Goal: Information Seeking & Learning: Find contact information

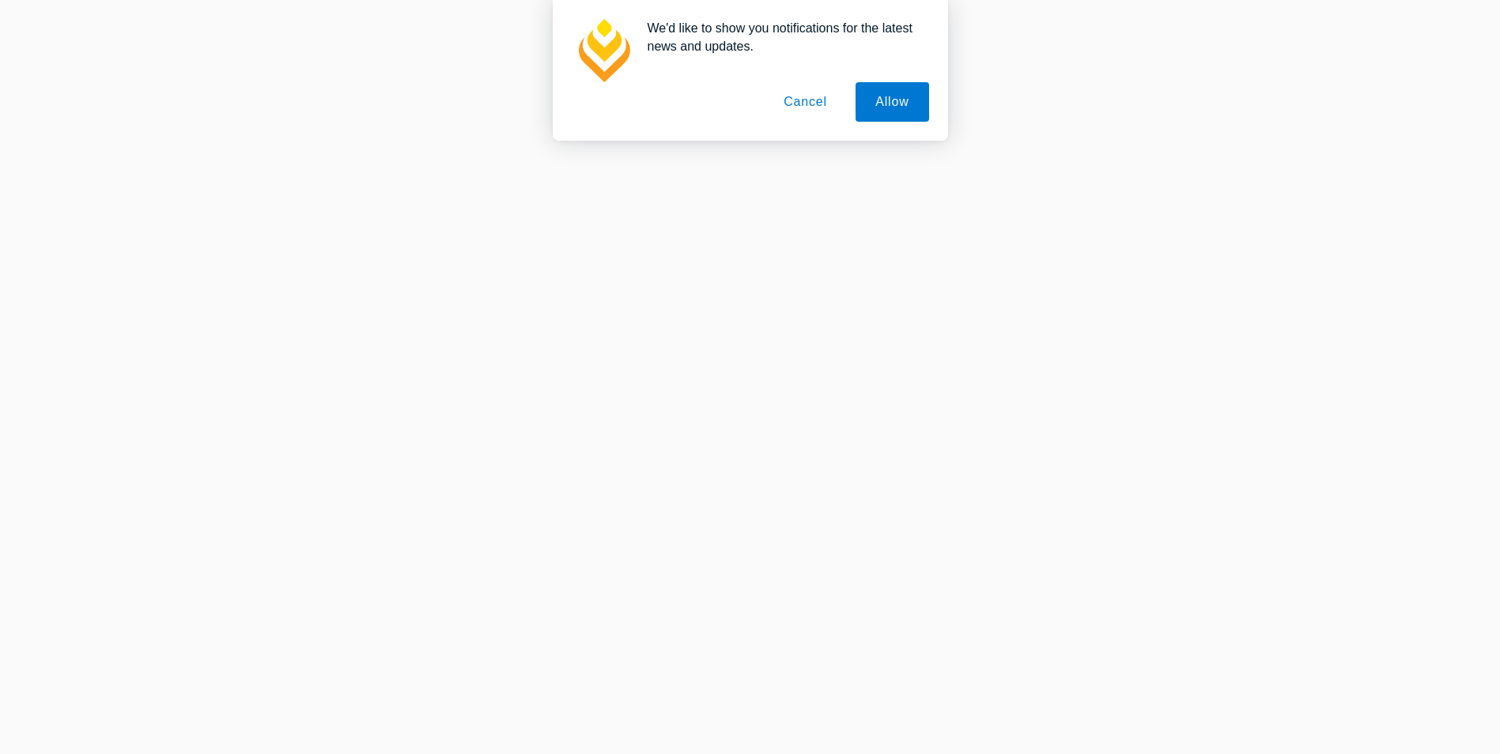
click at [799, 103] on button "Cancel" at bounding box center [805, 102] width 83 height 40
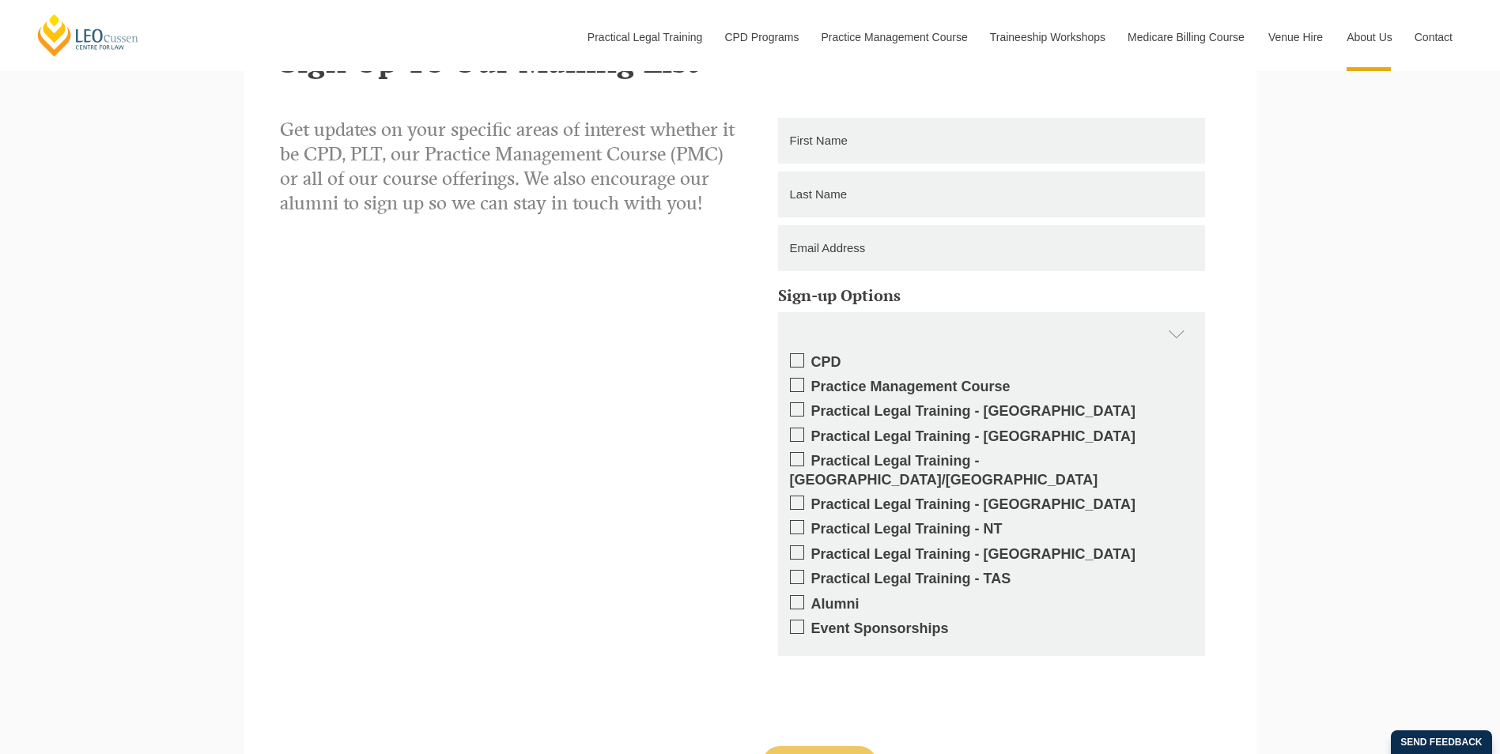
scroll to position [2294, 0]
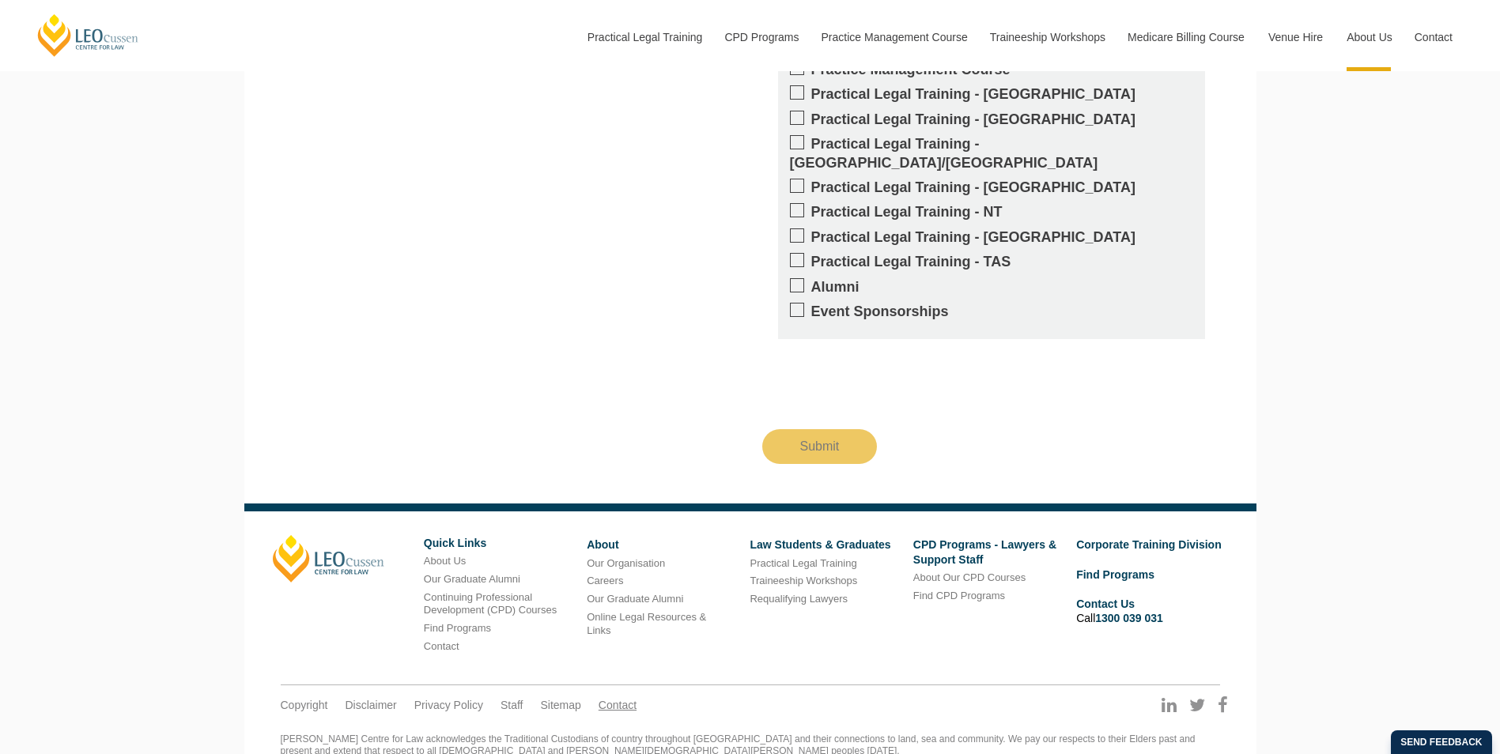
click at [612, 698] on link "Contact" at bounding box center [618, 705] width 38 height 14
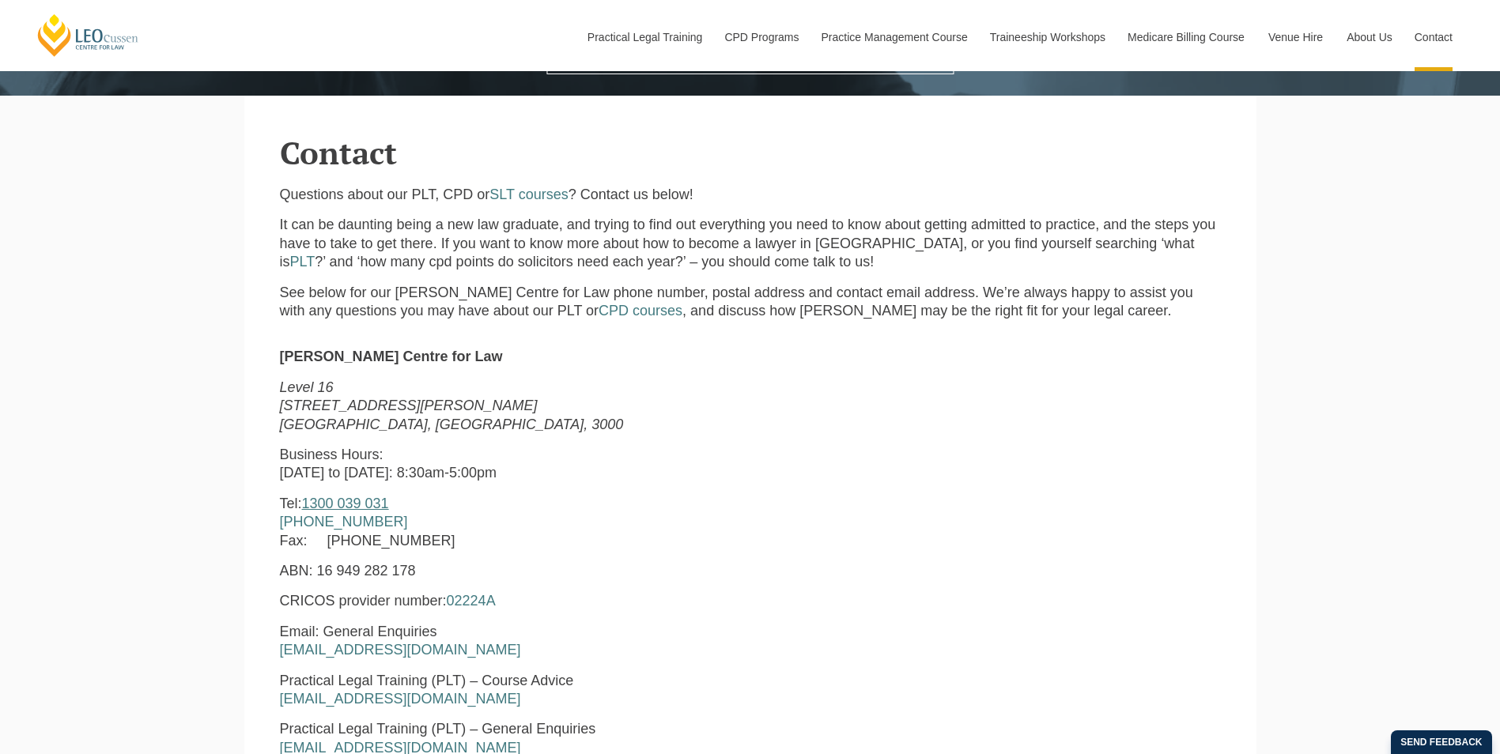
scroll to position [712, 0]
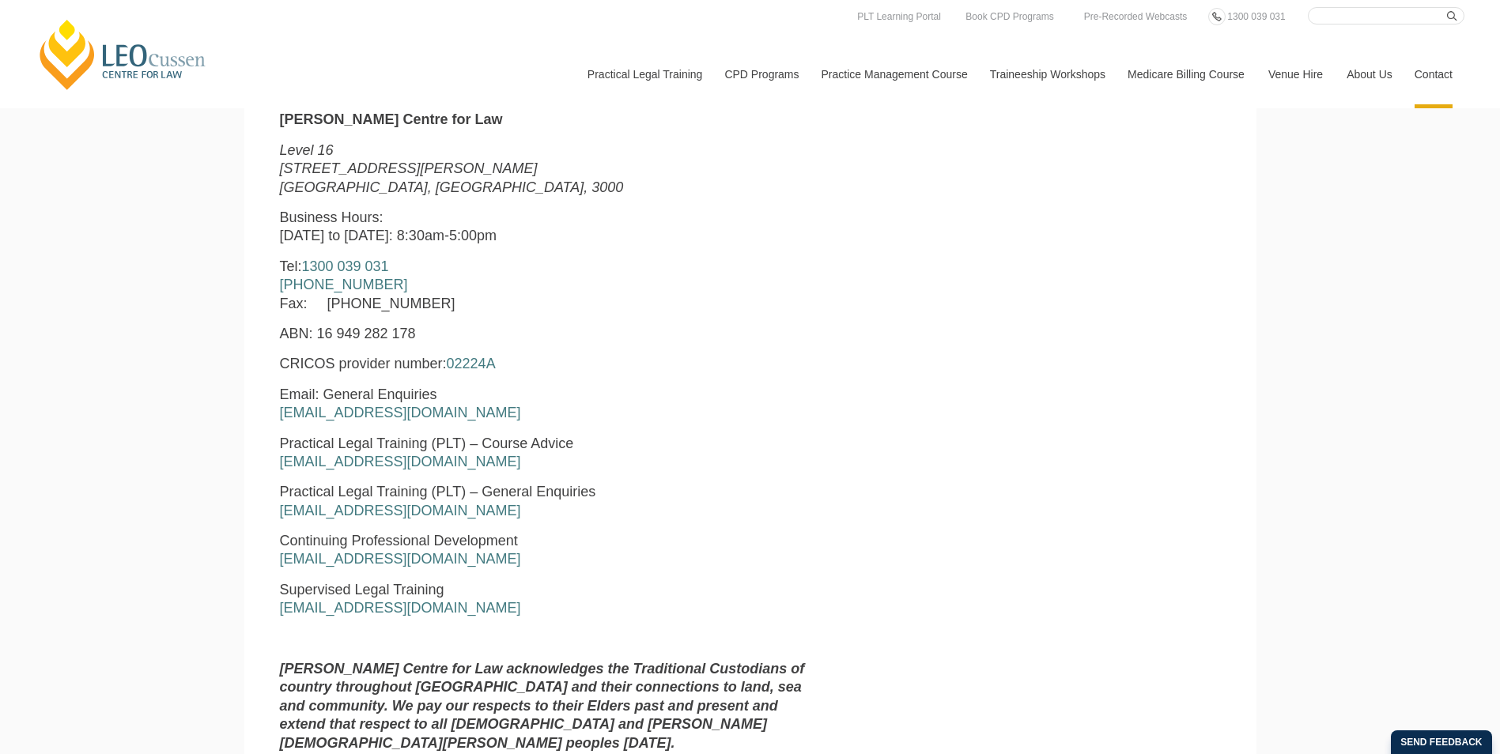
click at [436, 274] on p "Tel: 1300 039 031 +61 3 8667 5667 Fax: +61 3 8667 5600" at bounding box center [549, 285] width 539 height 55
drag, startPoint x: 411, startPoint y: 269, endPoint x: 318, endPoint y: 270, distance: 93.3
click at [318, 270] on p "Tel: 1300 039 031 +61 3 8667 5667 Fax: +61 3 8667 5600" at bounding box center [549, 285] width 539 height 55
copy link "1300 039 031"
click at [467, 414] on p "Email: General Enquiries enquiries@leocussen.edu.au" at bounding box center [549, 404] width 539 height 37
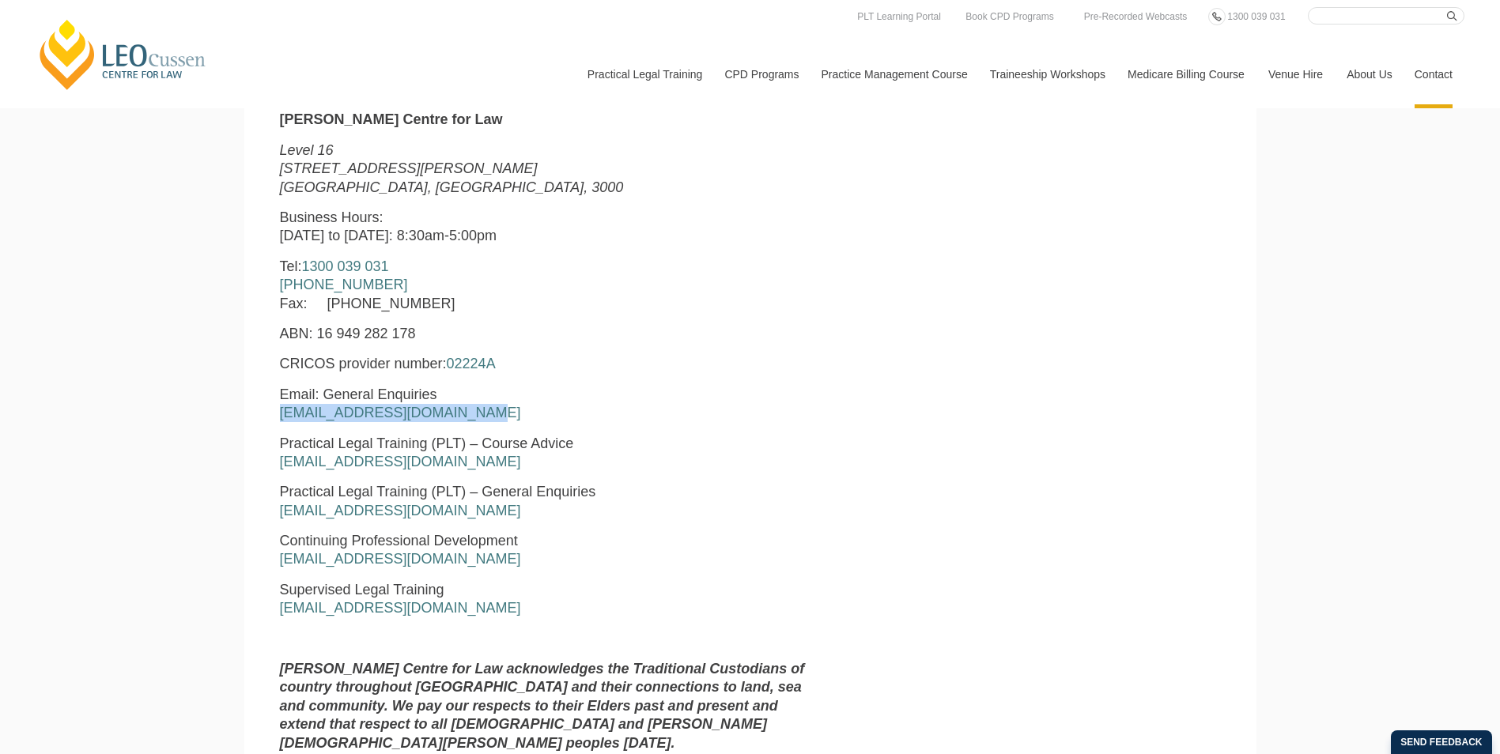
copy link "enquiries@leocussen.edu.au"
drag, startPoint x: 270, startPoint y: 418, endPoint x: 486, endPoint y: 417, distance: 215.1
click at [486, 417] on div "Leo Cussen Centre for Law Level 16 15 William Street Melbourne, Victoria, 3000 …" at bounding box center [549, 438] width 563 height 654
